Goal: Transaction & Acquisition: Purchase product/service

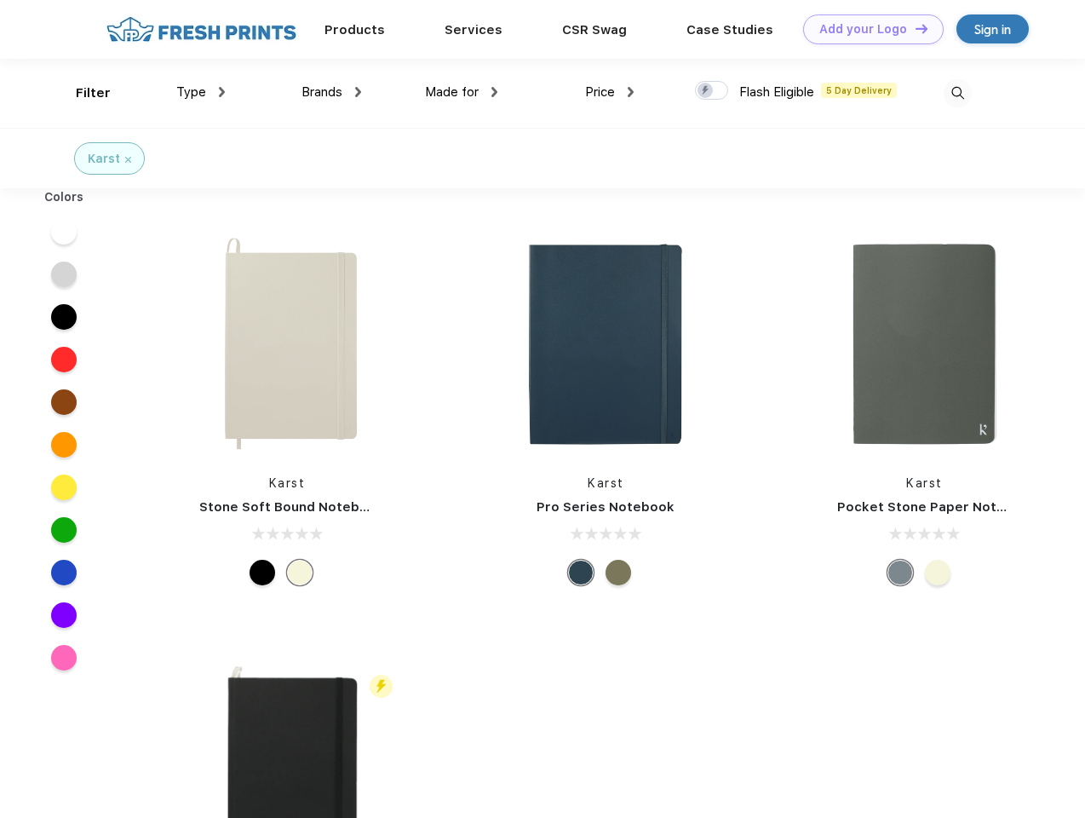
click at [867, 29] on link "Add your Logo Design Tool" at bounding box center [873, 29] width 141 height 30
click at [0, 0] on div "Design Tool" at bounding box center [0, 0] width 0 height 0
click at [914, 28] on link "Add your Logo Design Tool" at bounding box center [873, 29] width 141 height 30
click at [82, 93] on div "Filter" at bounding box center [93, 93] width 35 height 20
click at [201, 92] on span "Type" at bounding box center [191, 91] width 30 height 15
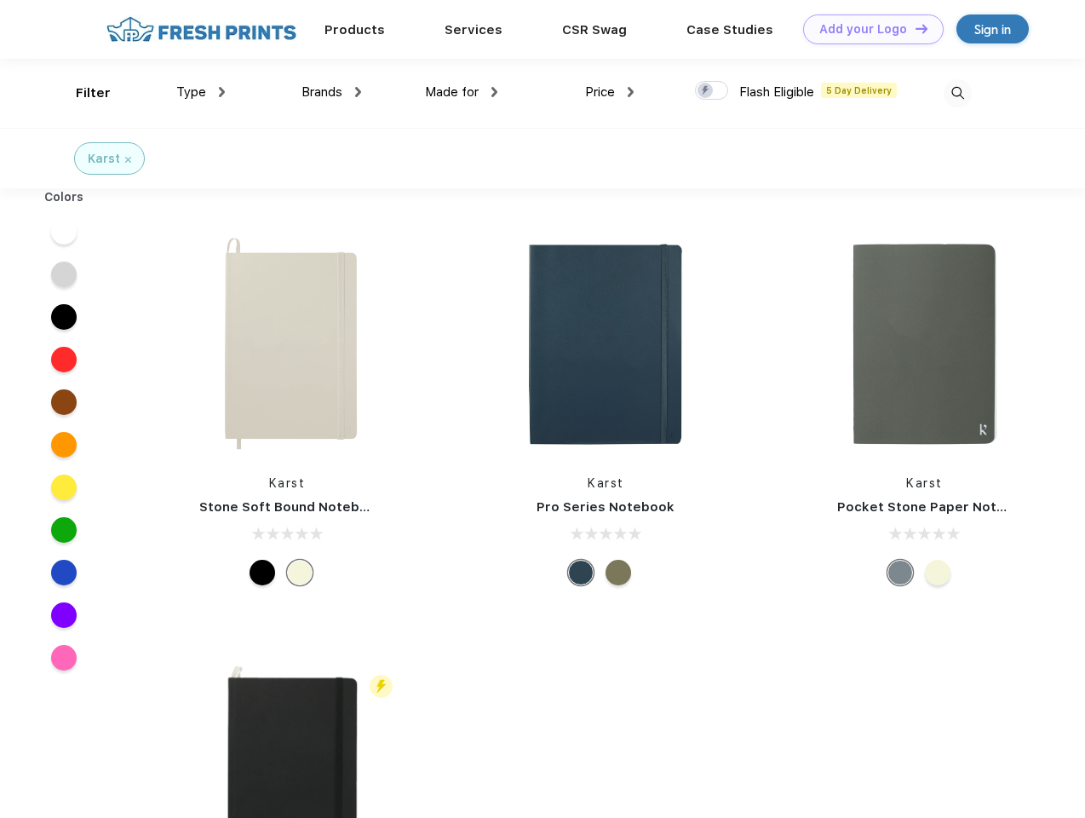
click at [331, 92] on span "Brands" at bounding box center [322, 91] width 41 height 15
click at [462, 92] on span "Made for" at bounding box center [452, 91] width 54 height 15
click at [610, 92] on span "Price" at bounding box center [600, 91] width 30 height 15
click at [712, 91] on div at bounding box center [711, 90] width 33 height 19
click at [706, 91] on input "checkbox" at bounding box center [700, 85] width 11 height 11
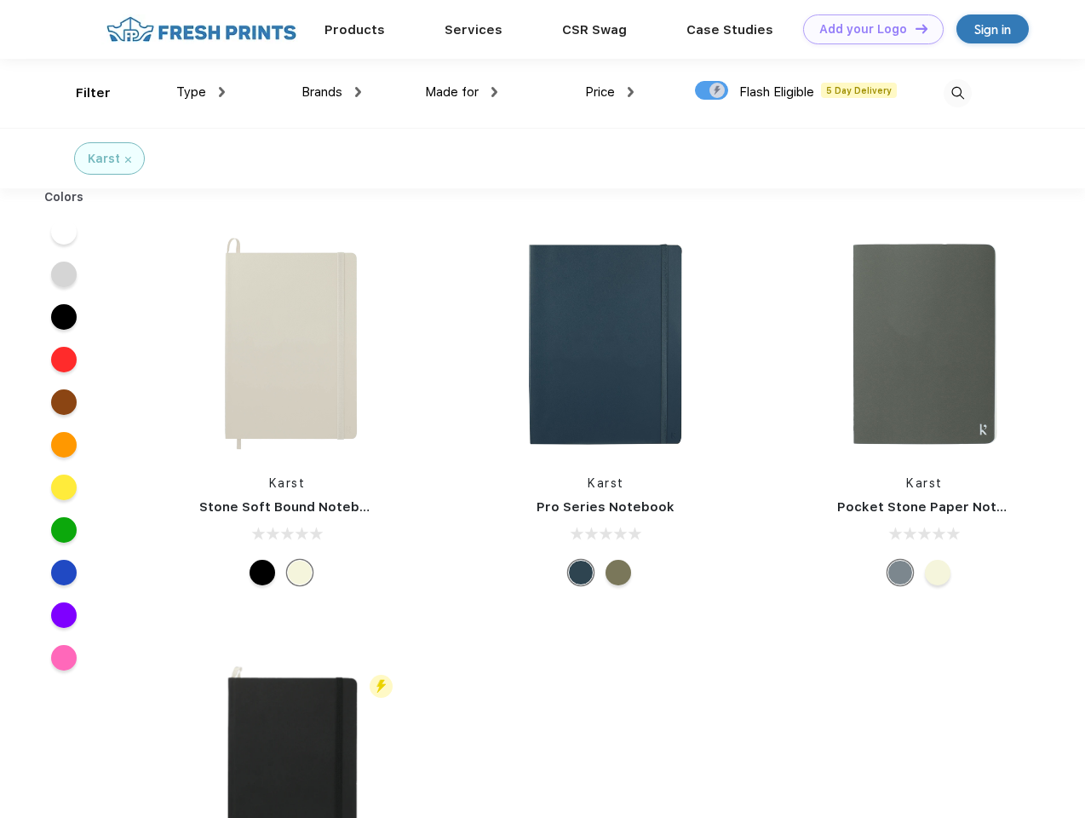
click at [957, 93] on img at bounding box center [958, 93] width 28 height 28
